Goal: Find specific page/section: Find specific page/section

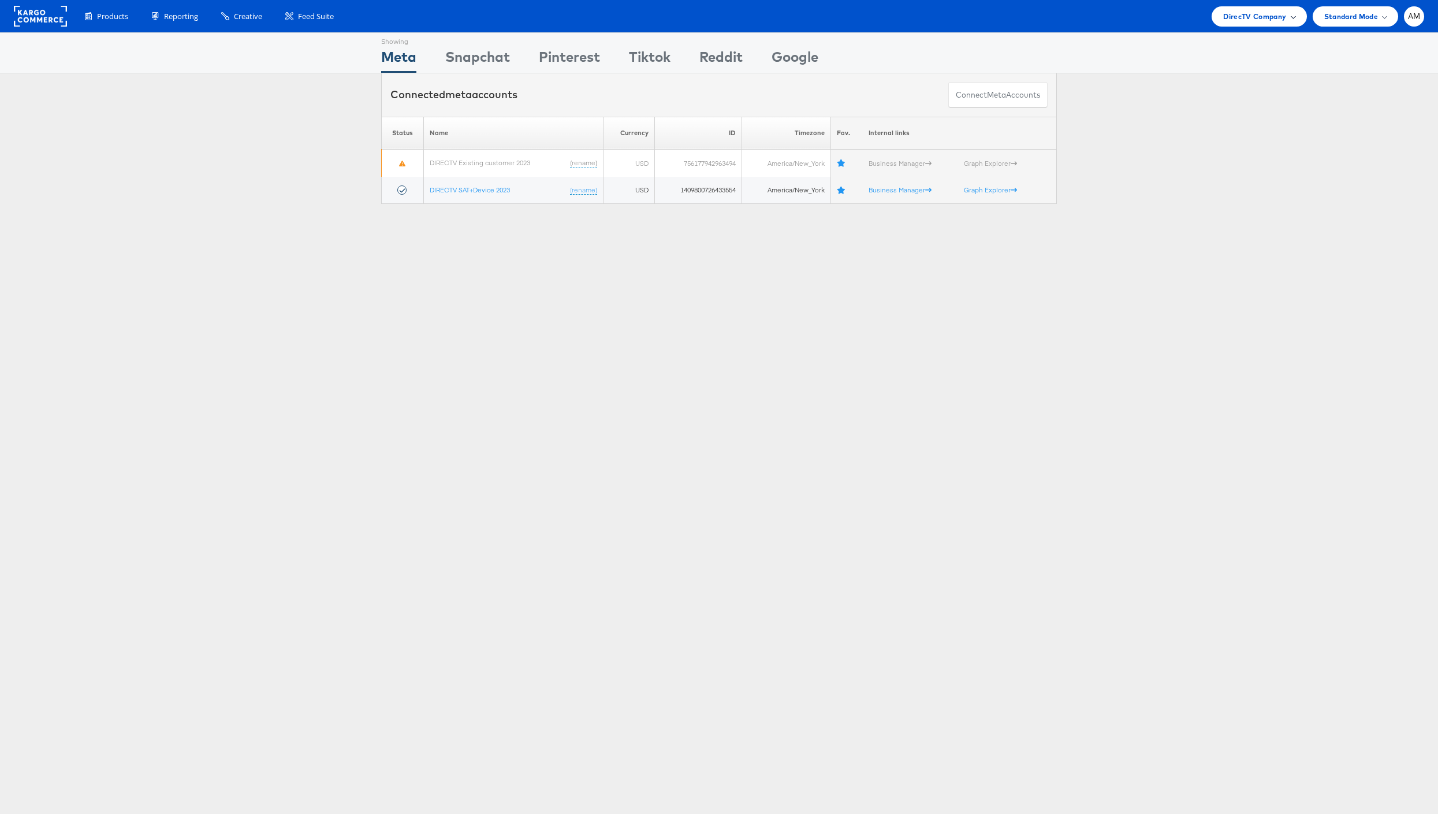
drag, startPoint x: 1241, startPoint y: 17, endPoint x: 1235, endPoint y: 19, distance: 6.0
click at [1241, 17] on span "DirecTV Company" at bounding box center [1254, 16] width 63 height 12
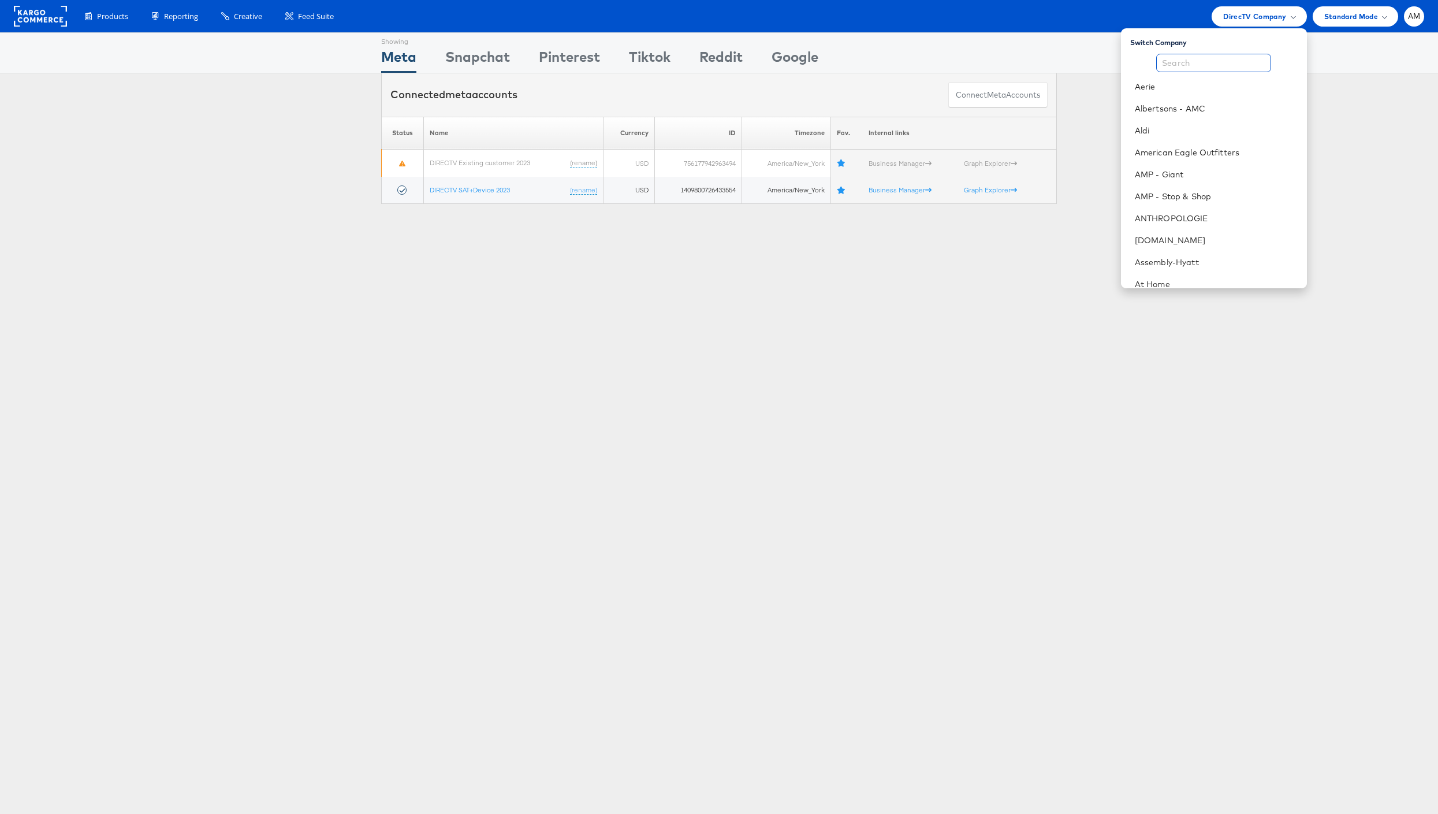
click at [1202, 60] on input "text" at bounding box center [1213, 63] width 115 height 18
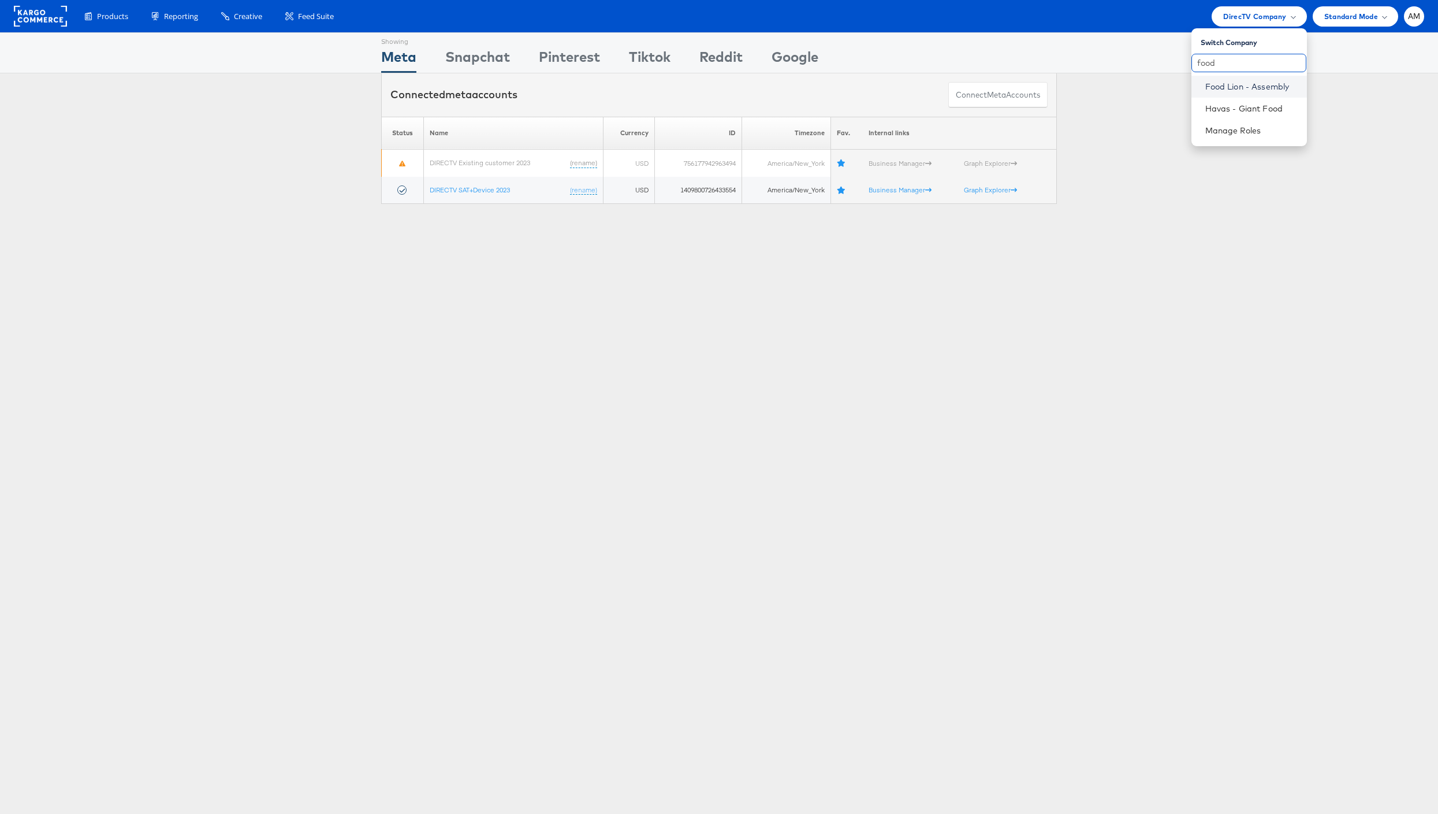
type input "food"
click at [1217, 90] on link "Food Lion - Assembly" at bounding box center [1251, 87] width 92 height 12
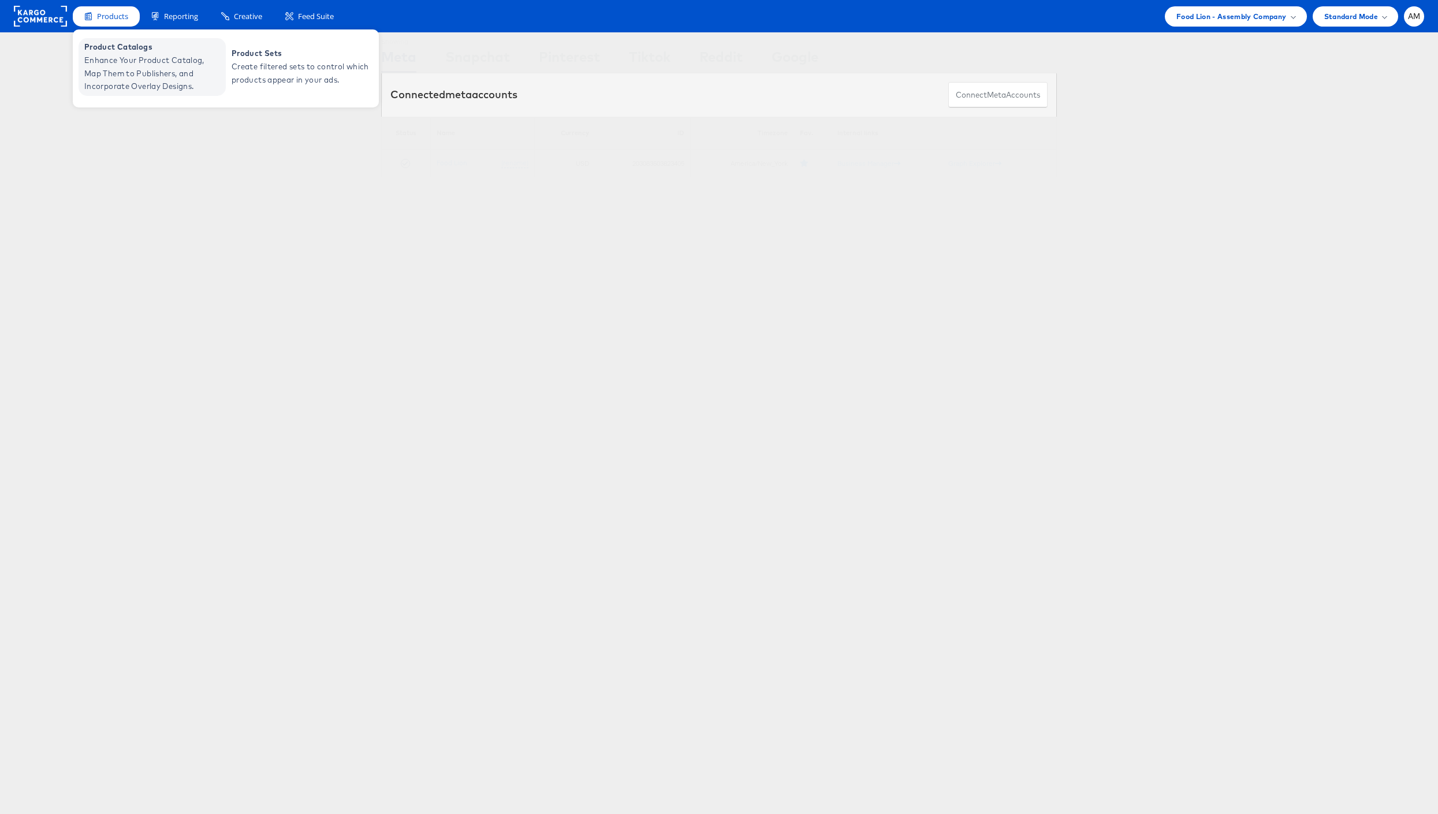
click at [136, 80] on span "Enhance Your Product Catalog, Map Them to Publishers, and Incorporate Overlay D…" at bounding box center [153, 73] width 139 height 39
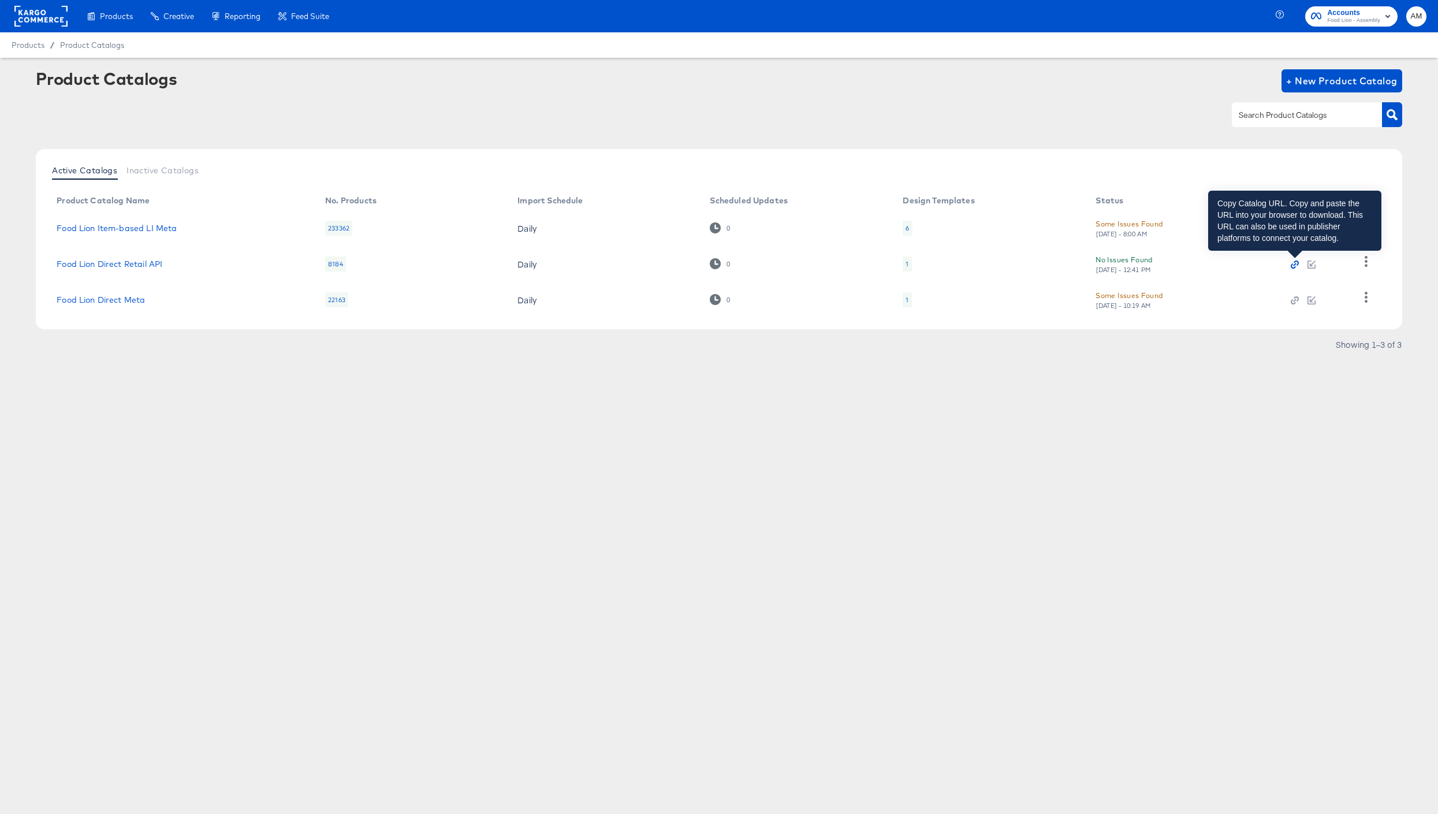
click at [1296, 264] on icon "button" at bounding box center [1295, 264] width 8 height 8
